Goal: Task Accomplishment & Management: Manage account settings

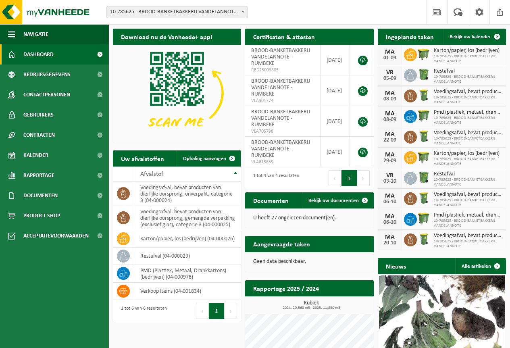
drag, startPoint x: 463, startPoint y: 37, endPoint x: 445, endPoint y: 100, distance: 65.4
click at [463, 37] on span "Bekijk uw kalender" at bounding box center [470, 36] width 42 height 5
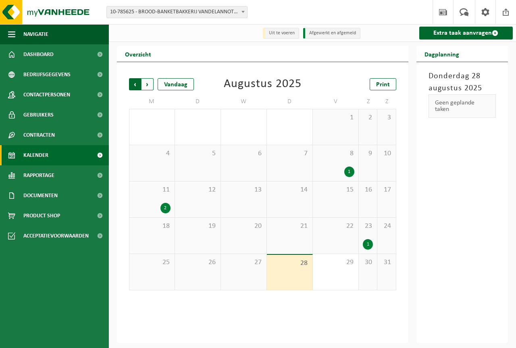
click at [147, 86] on span "Volgende" at bounding box center [147, 84] width 12 height 12
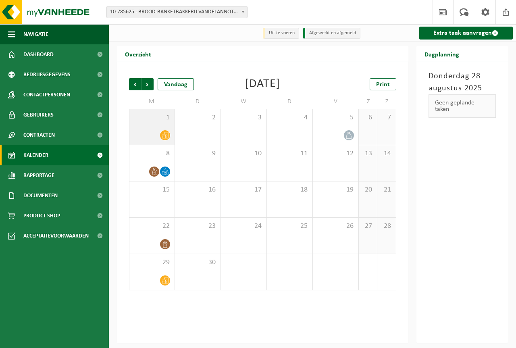
click at [167, 135] on icon at bounding box center [165, 135] width 7 height 7
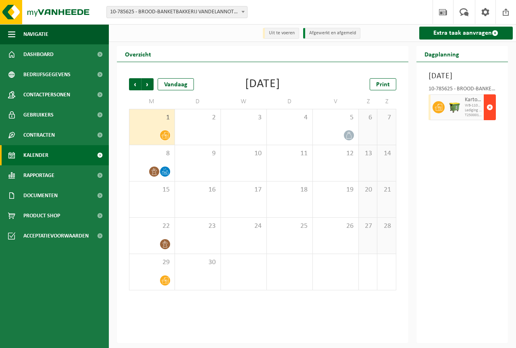
click at [488, 115] on span "button" at bounding box center [489, 107] width 6 height 16
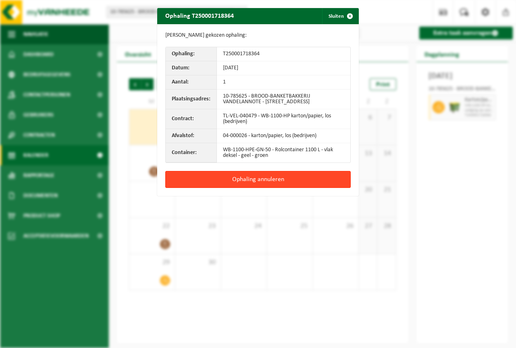
click at [247, 186] on button "Ophaling annuleren" at bounding box center [257, 179] width 185 height 17
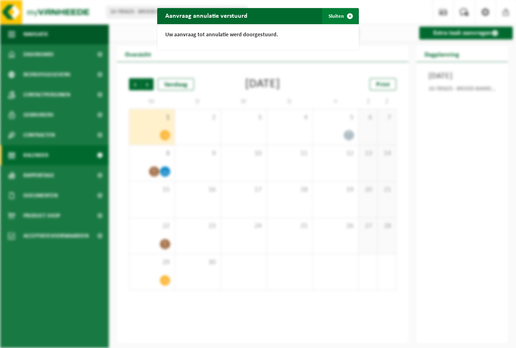
click at [331, 18] on button "Sluiten" at bounding box center [340, 16] width 36 height 16
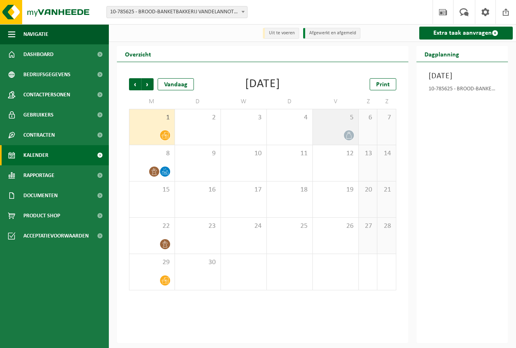
click at [345, 132] on div at bounding box center [348, 135] width 11 height 11
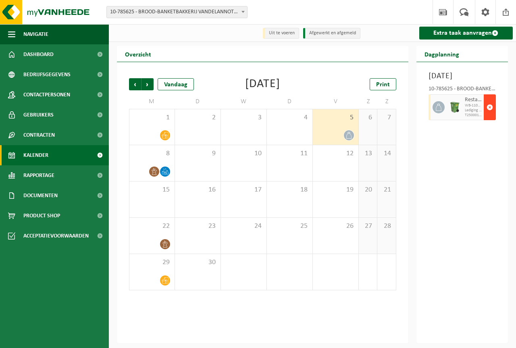
click at [488, 115] on span "button" at bounding box center [489, 107] width 6 height 16
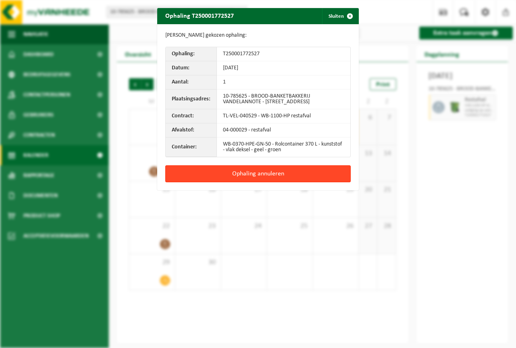
click at [264, 179] on button "Ophaling annuleren" at bounding box center [257, 173] width 185 height 17
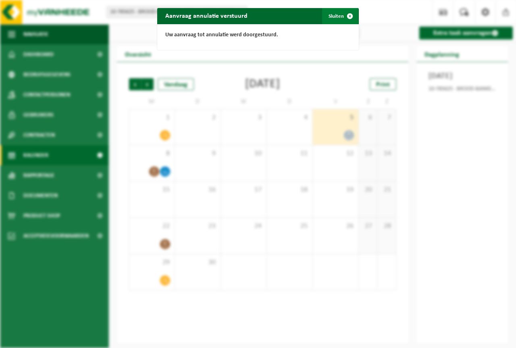
click at [334, 14] on button "Sluiten" at bounding box center [340, 16] width 36 height 16
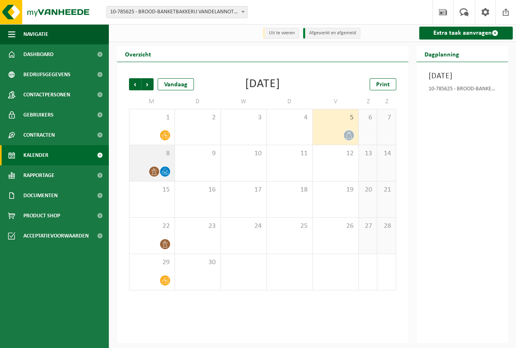
click at [160, 174] on span at bounding box center [165, 171] width 10 height 10
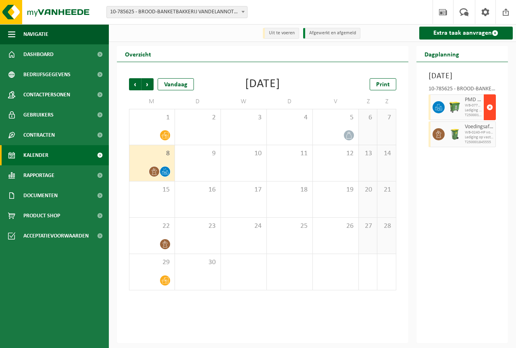
click at [486, 120] on button "button" at bounding box center [490, 107] width 12 height 26
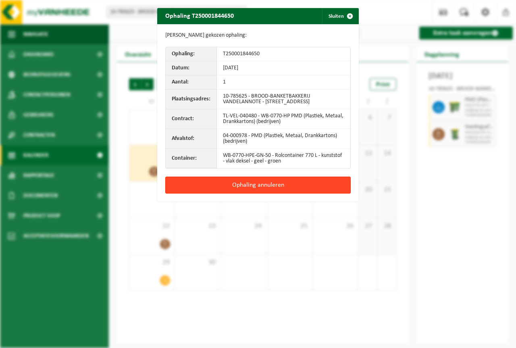
click at [265, 193] on button "Ophaling annuleren" at bounding box center [257, 185] width 185 height 17
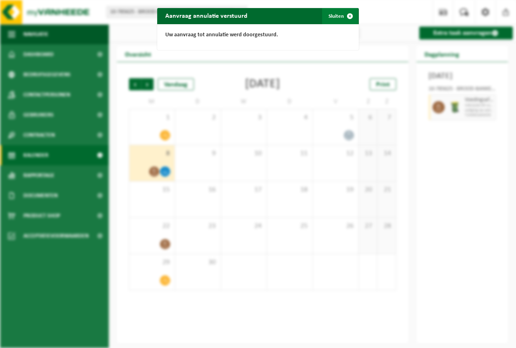
click at [334, 18] on button "Sluiten" at bounding box center [340, 16] width 36 height 16
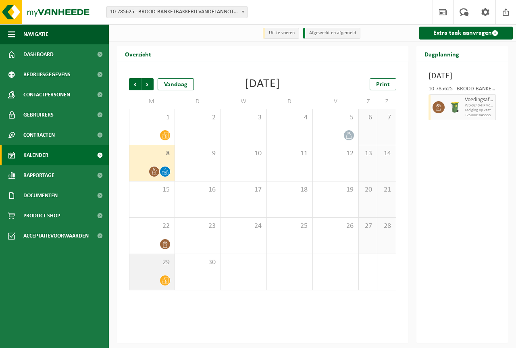
click at [148, 277] on div at bounding box center [151, 280] width 37 height 11
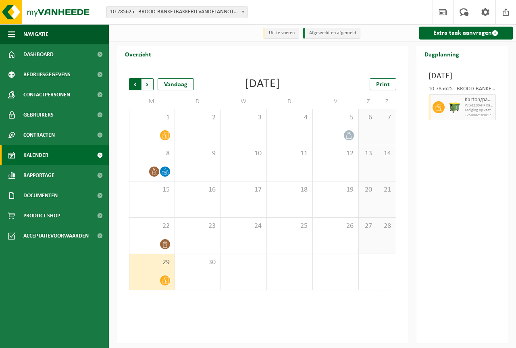
click at [150, 83] on span "Volgende" at bounding box center [147, 84] width 12 height 12
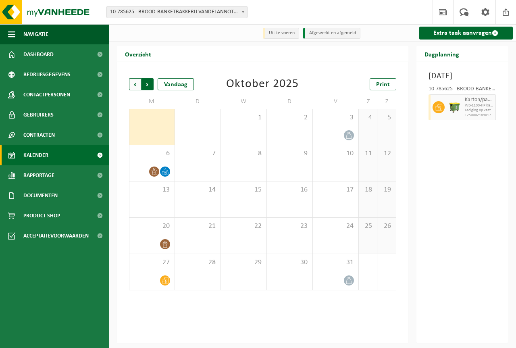
click at [133, 86] on span "Vorige" at bounding box center [135, 84] width 12 height 12
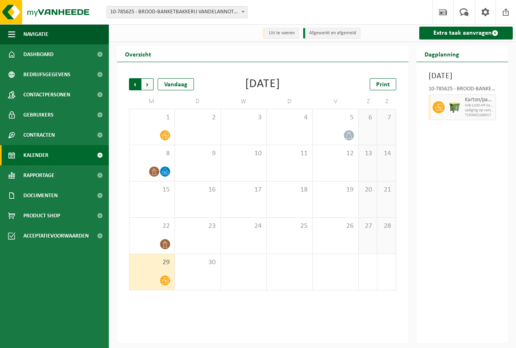
click at [143, 83] on span "Volgende" at bounding box center [147, 84] width 12 height 12
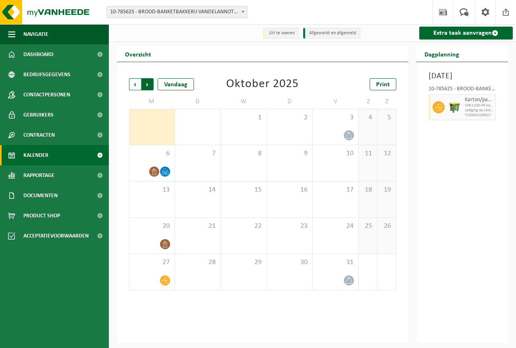
click at [136, 84] on span "Vorige" at bounding box center [135, 84] width 12 height 12
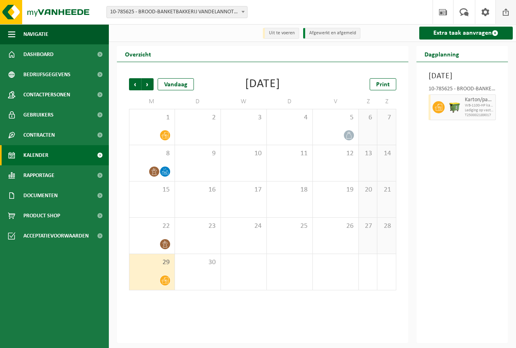
click at [503, 10] on span at bounding box center [506, 12] width 12 height 24
